Goal: Find specific page/section: Find specific page/section

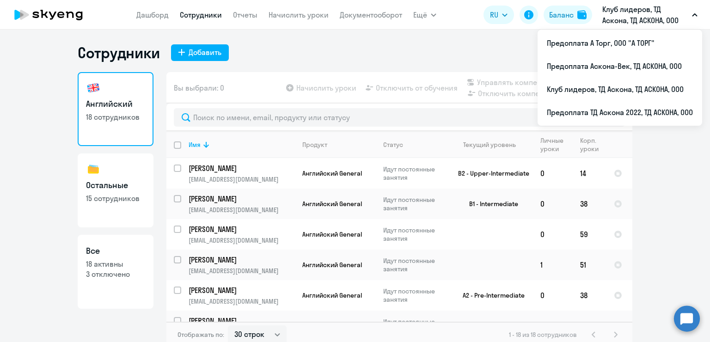
select select "30"
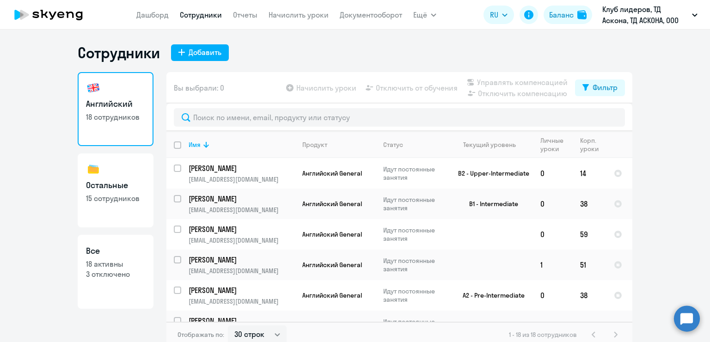
click at [647, 26] on app-header "[PERSON_NAME] Отчеты Начислить уроки Документооборот Ещё Дашборд Сотрудники Отч…" at bounding box center [355, 15] width 710 height 30
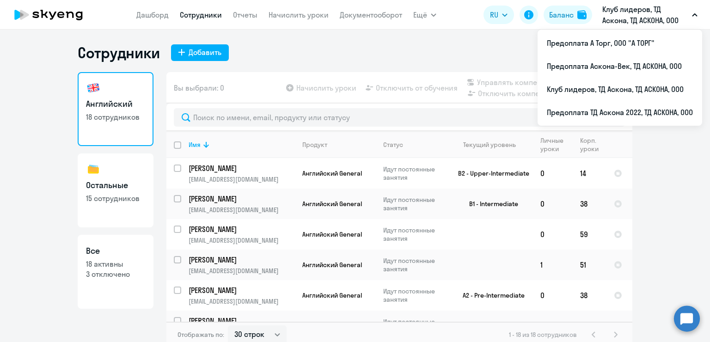
click at [647, 17] on p "Клуб лидеров, ТД Аскона, ТД АСКОНА, ООО" at bounding box center [645, 15] width 86 height 22
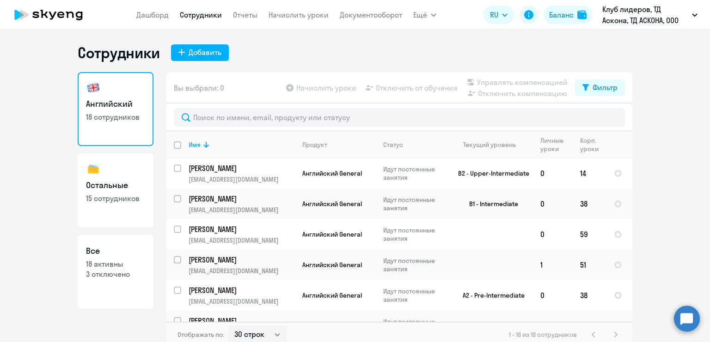
click at [647, 17] on p "Клуб лидеров, ТД Аскона, ТД АСКОНА, ООО" at bounding box center [645, 15] width 86 height 22
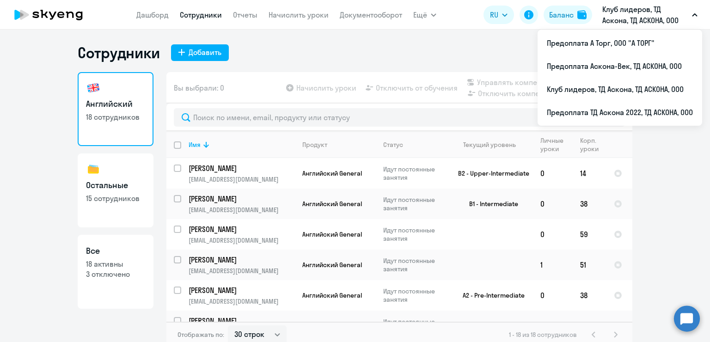
click at [673, 18] on p "Клуб лидеров, ТД Аскона, ТД АСКОНА, ООО" at bounding box center [645, 15] width 86 height 22
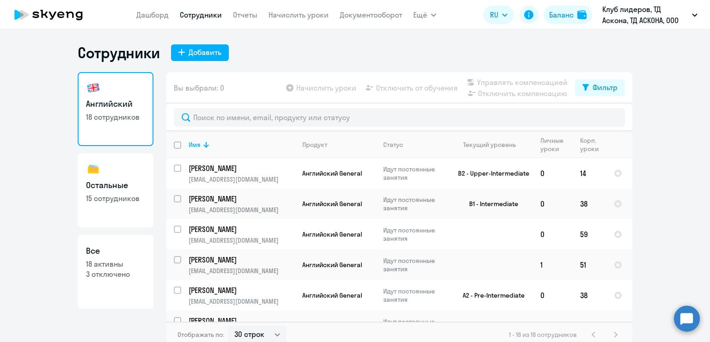
click at [673, 18] on p "Клуб лидеров, ТД Аскона, ТД АСКОНА, ООО" at bounding box center [645, 15] width 86 height 22
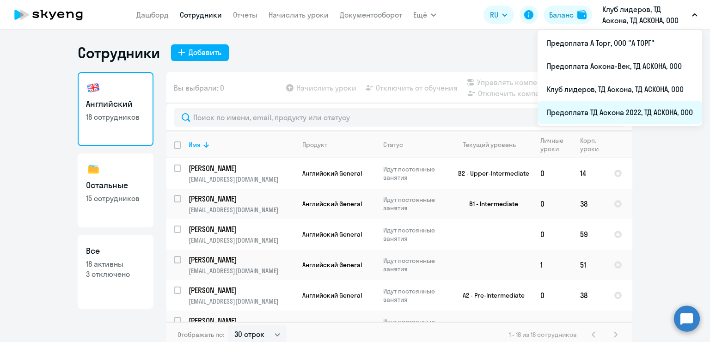
click at [647, 111] on li "Предоплата ТД Аскона 2022, ТД АСКОНА, ООО" at bounding box center [620, 112] width 165 height 23
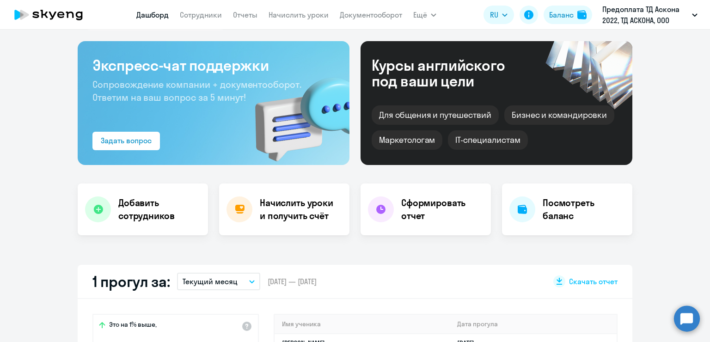
scroll to position [185, 0]
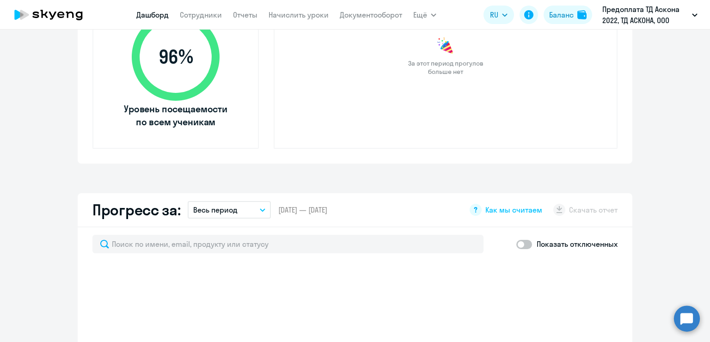
select select "30"
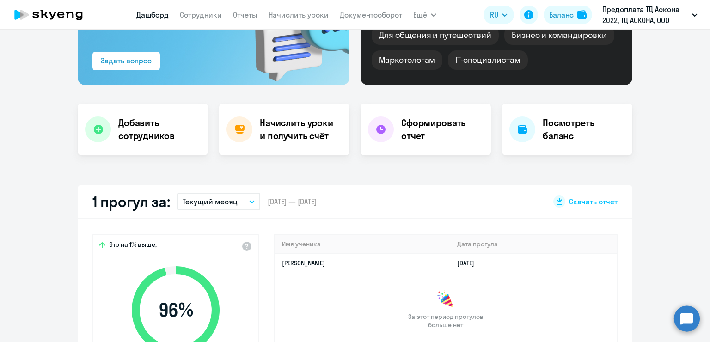
scroll to position [0, 0]
